Goal: Task Accomplishment & Management: Manage account settings

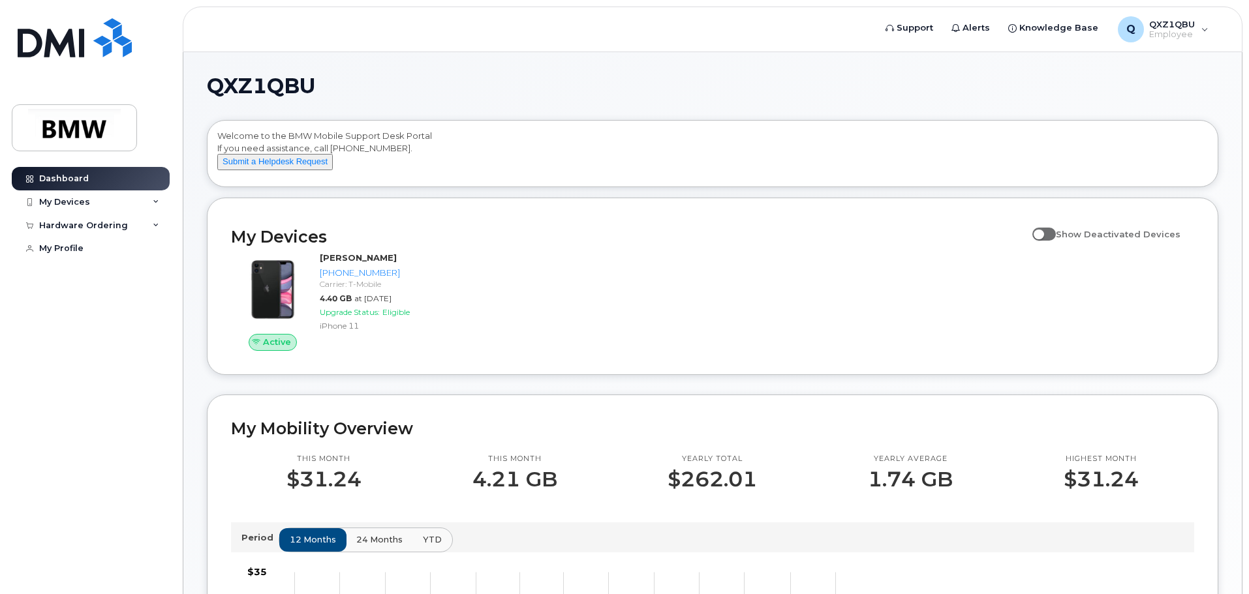
scroll to position [261, 0]
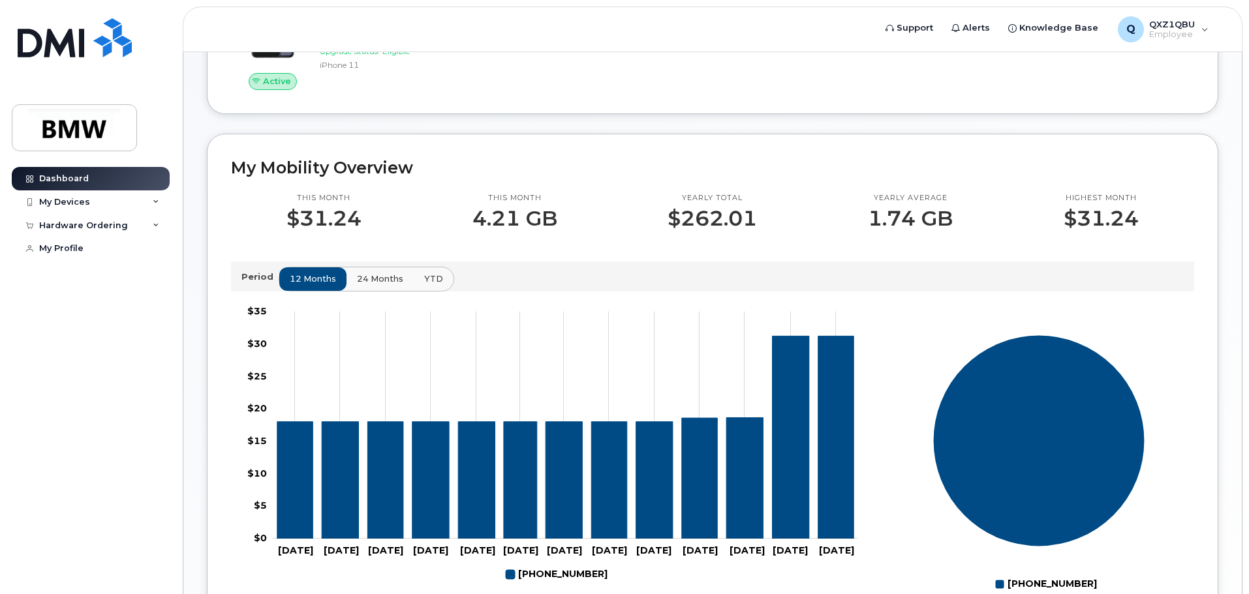
click at [396, 285] on span "24 months" at bounding box center [380, 279] width 46 height 12
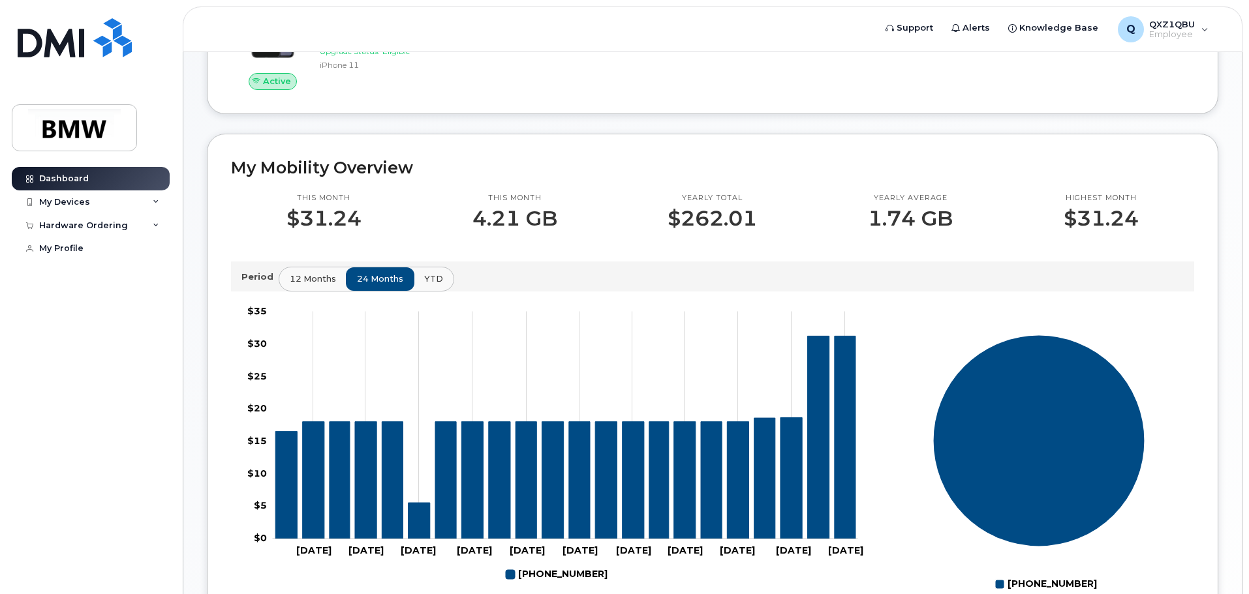
scroll to position [326, 0]
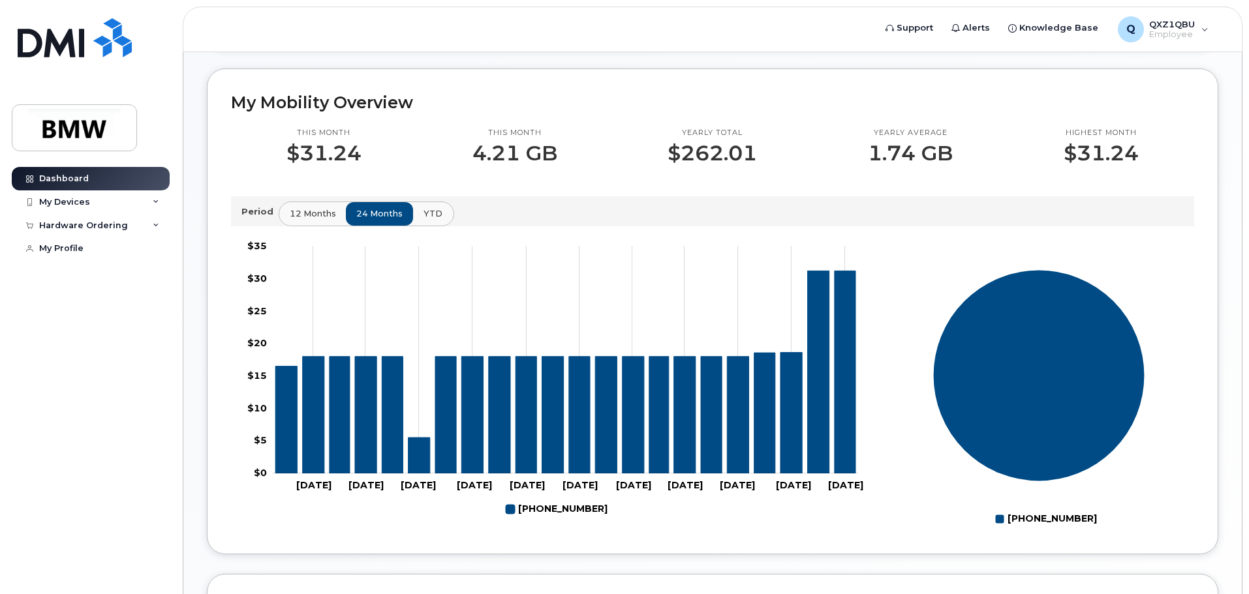
click at [429, 220] on span "YTD" at bounding box center [432, 213] width 19 height 12
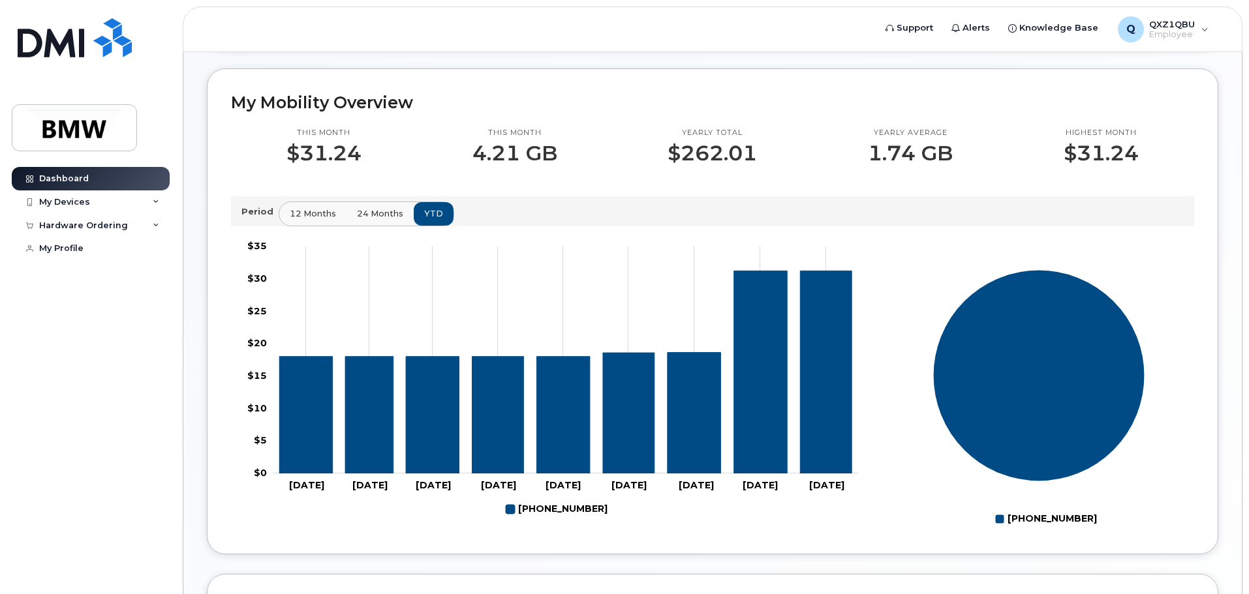
click at [386, 220] on span "24 months" at bounding box center [380, 213] width 46 height 12
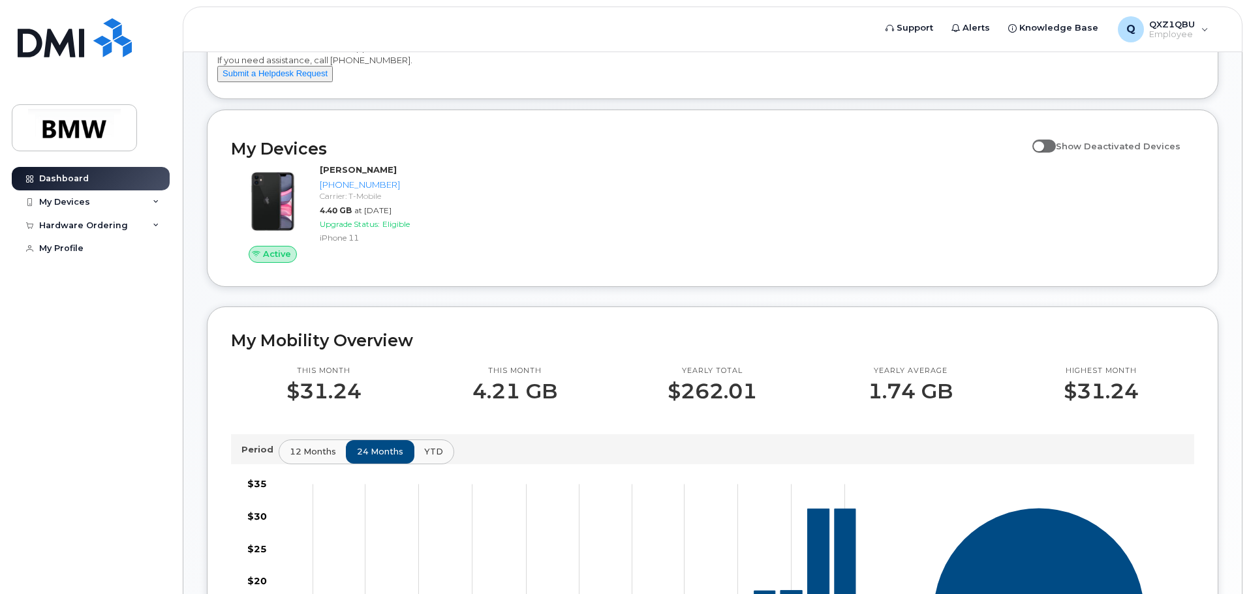
scroll to position [0, 0]
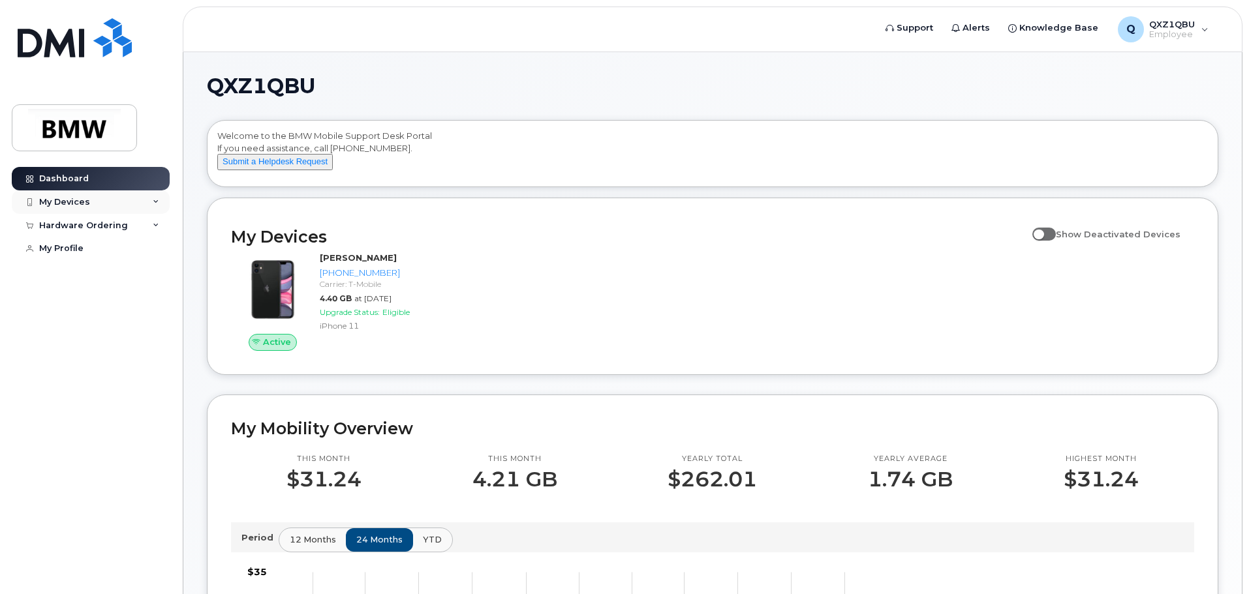
click at [158, 202] on icon at bounding box center [156, 202] width 7 height 7
click at [157, 223] on icon at bounding box center [156, 225] width 7 height 7
click at [67, 249] on div "My Profile" at bounding box center [61, 248] width 44 height 10
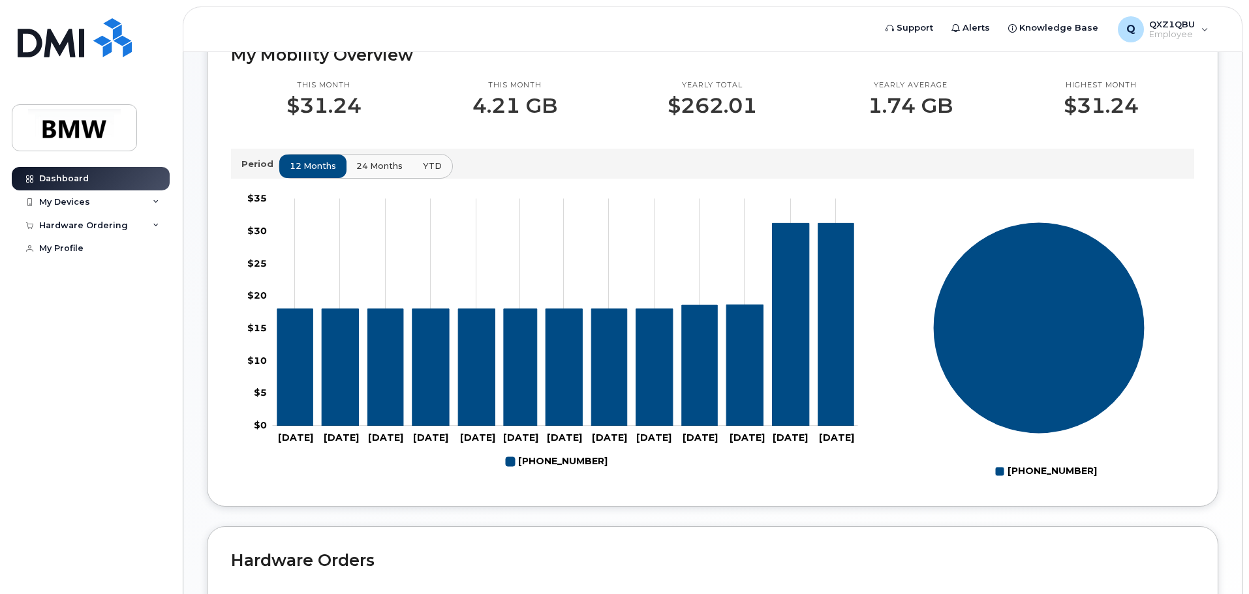
scroll to position [391, 0]
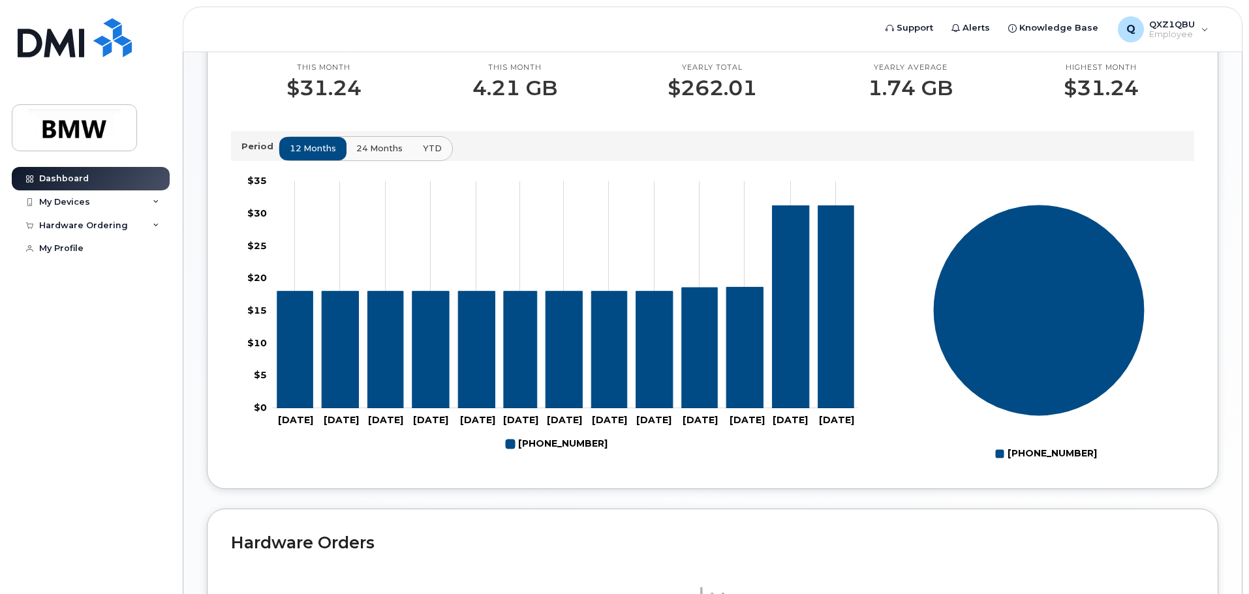
click at [134, 435] on div "Dashboard My Devices Add Device 864-905-2783 (Daniel Abee) Hardware Ordering Ne…" at bounding box center [92, 371] width 161 height 408
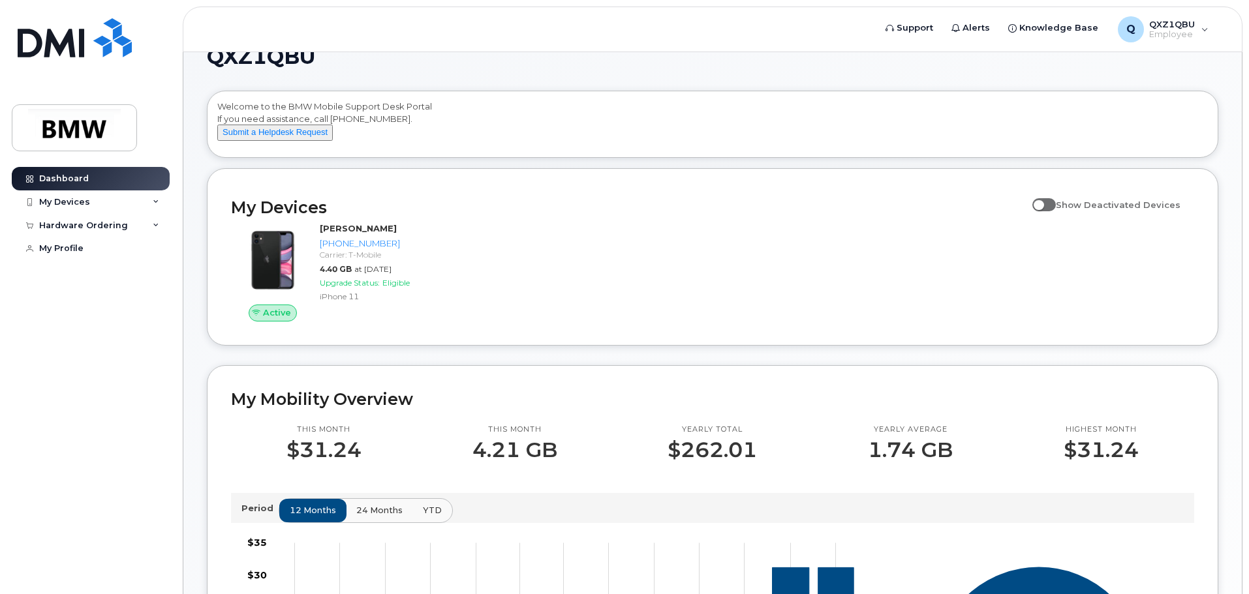
scroll to position [0, 0]
